Goal: Task Accomplishment & Management: Manage account settings

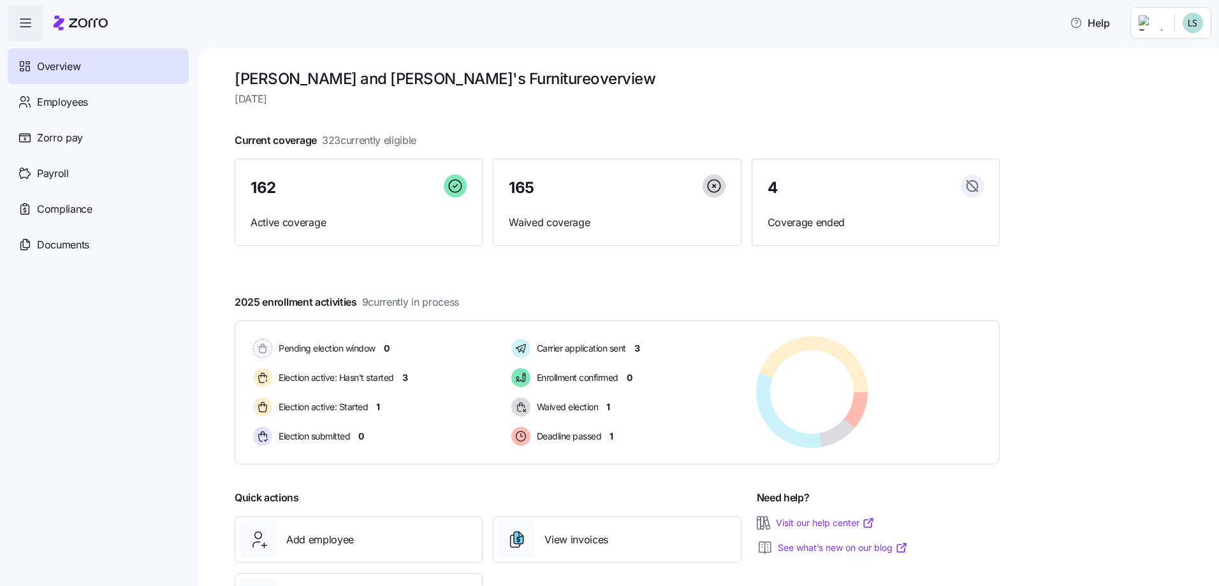
click at [972, 25] on html "Help Overview Employees Zorro pay Payroll Compliance Documents [PERSON_NAME] an…" at bounding box center [609, 289] width 1219 height 579
click at [972, 126] on div "Log out" at bounding box center [1142, 129] width 50 height 14
